Goal: Information Seeking & Learning: Learn about a topic

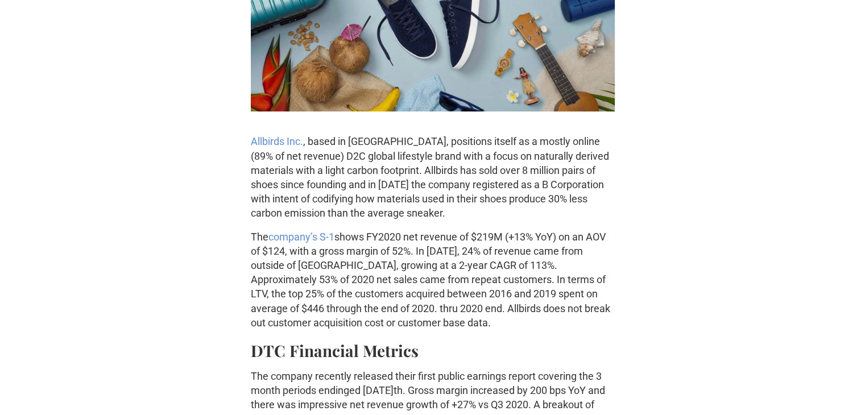
scroll to position [343, 0]
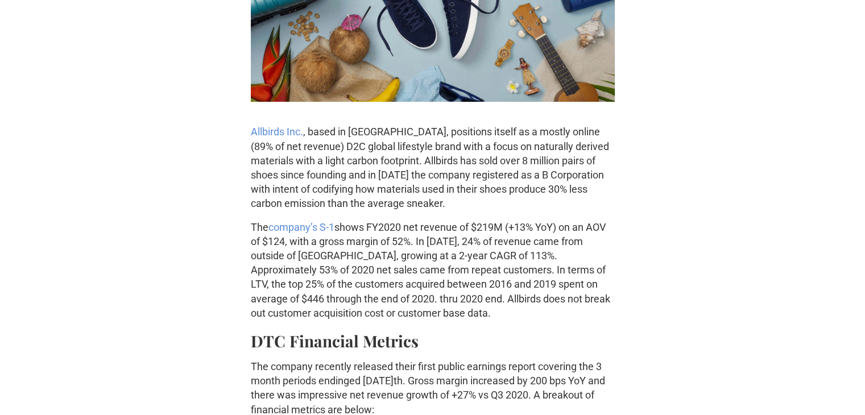
click at [448, 256] on p "The company’s S-1 shows FY2020 net revenue of $219M (+13% YoY) on an AOV of $12…" at bounding box center [433, 270] width 364 height 100
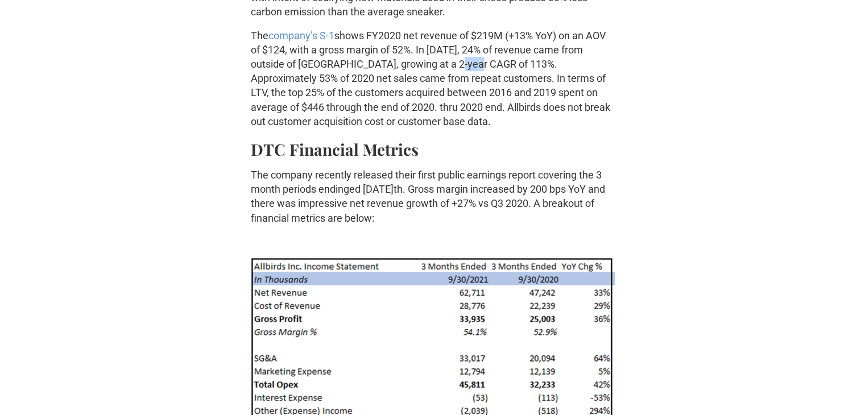
scroll to position [535, 0]
click at [528, 203] on p "The company recently released their first public earnings report covering the 3…" at bounding box center [433, 196] width 364 height 57
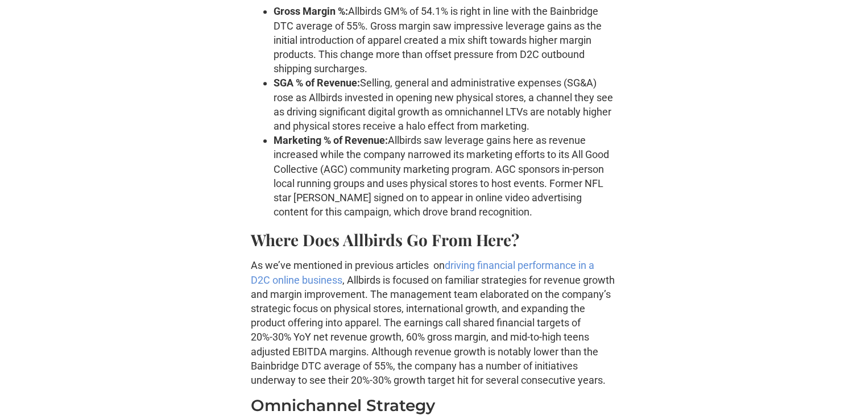
scroll to position [1044, 0]
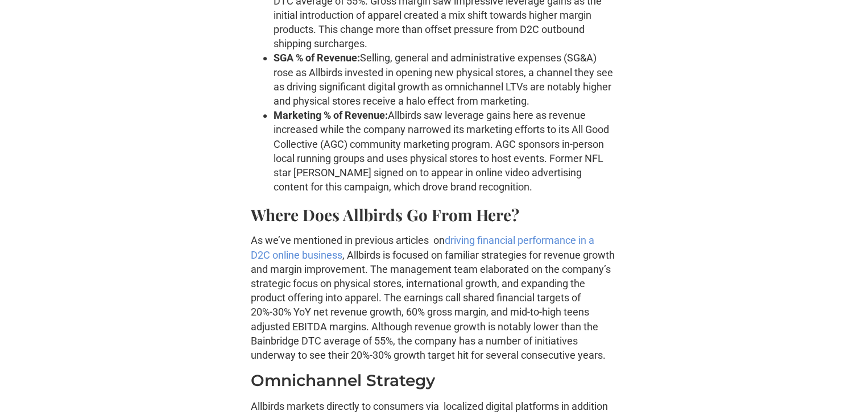
scroll to position [1156, 0]
